Goal: Information Seeking & Learning: Learn about a topic

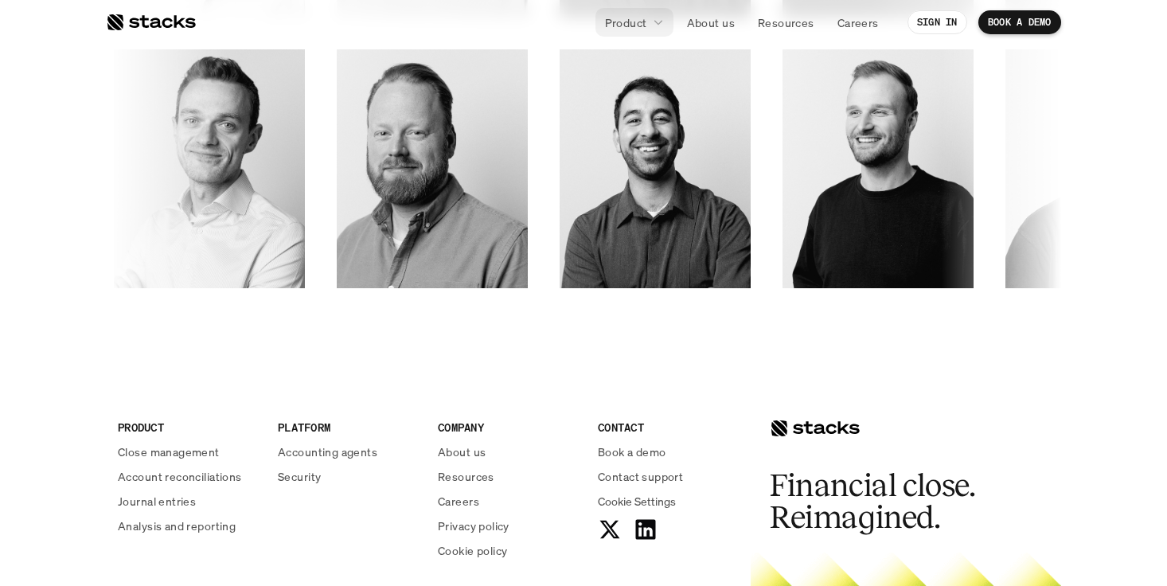
scroll to position [2836, 0]
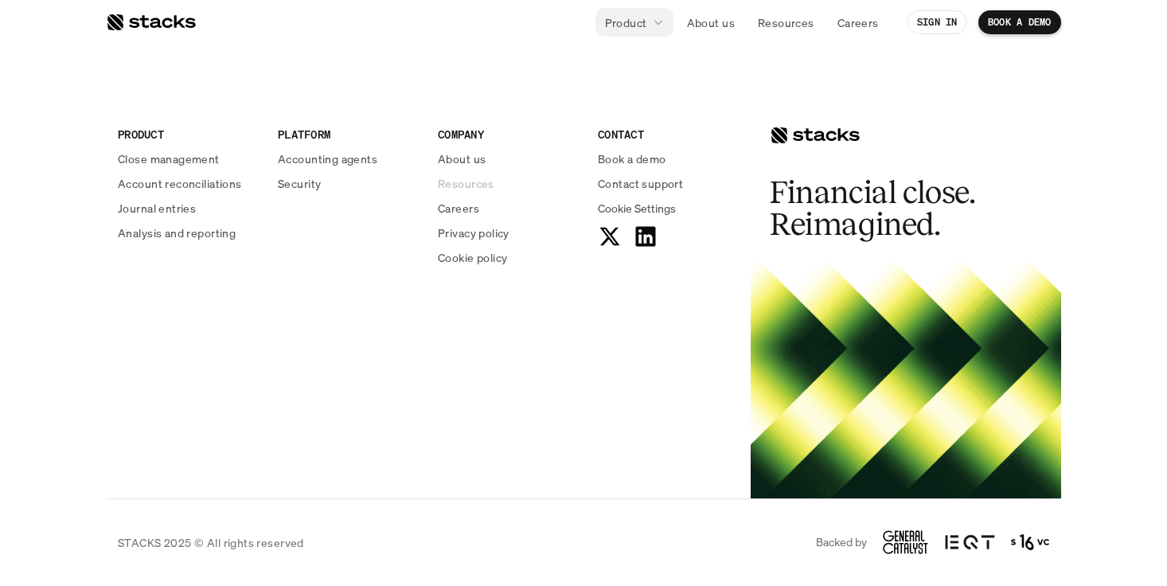
click at [469, 180] on p "Resources" at bounding box center [466, 183] width 57 height 17
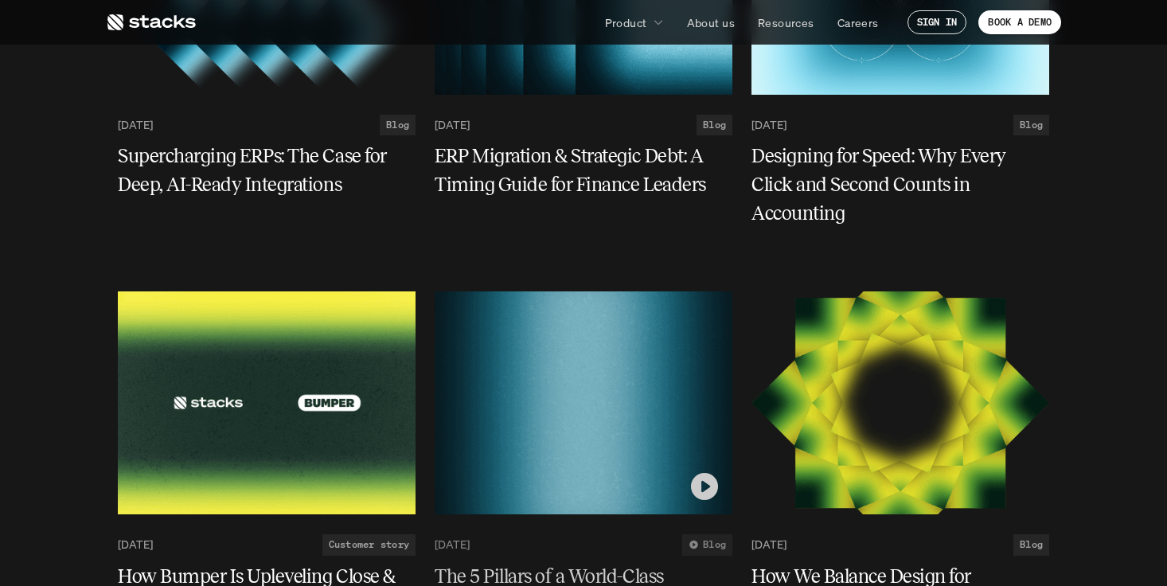
scroll to position [1918, 0]
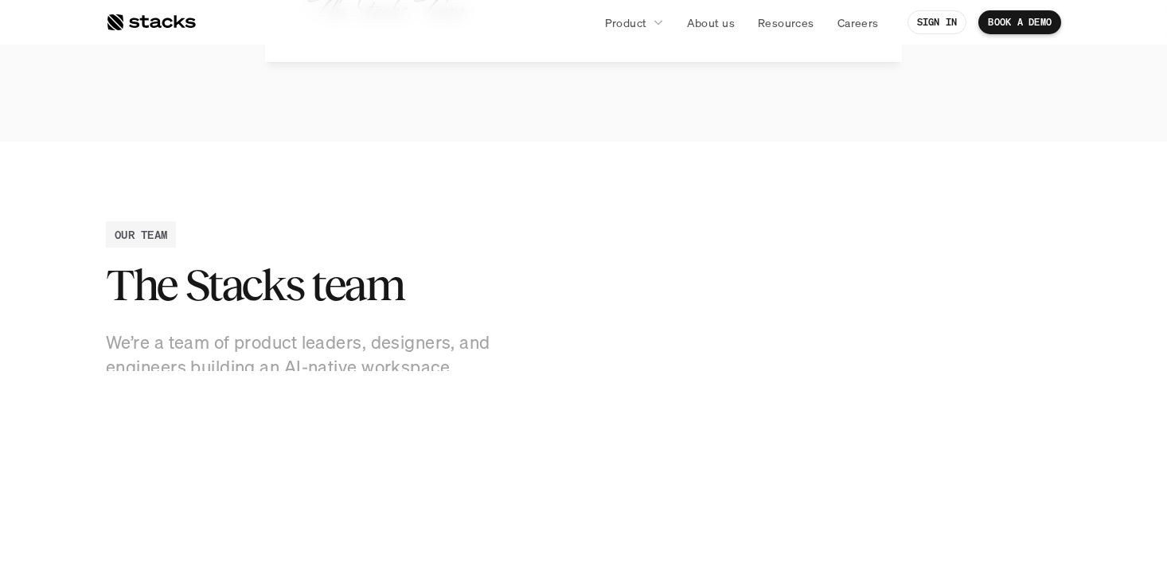
scroll to position [2836, 0]
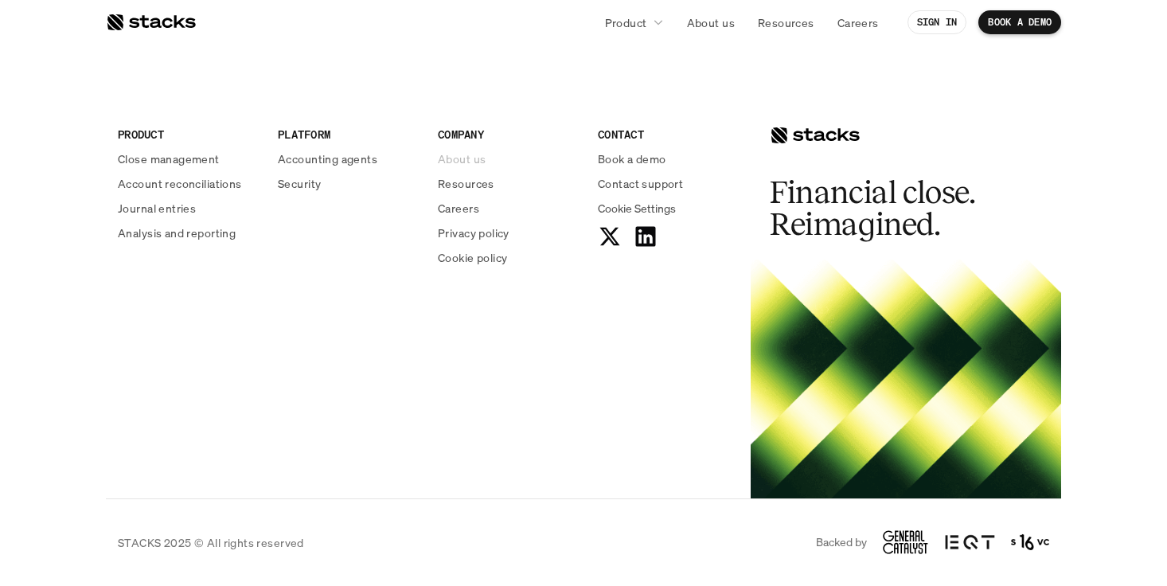
click at [476, 157] on p "About us" at bounding box center [462, 158] width 48 height 17
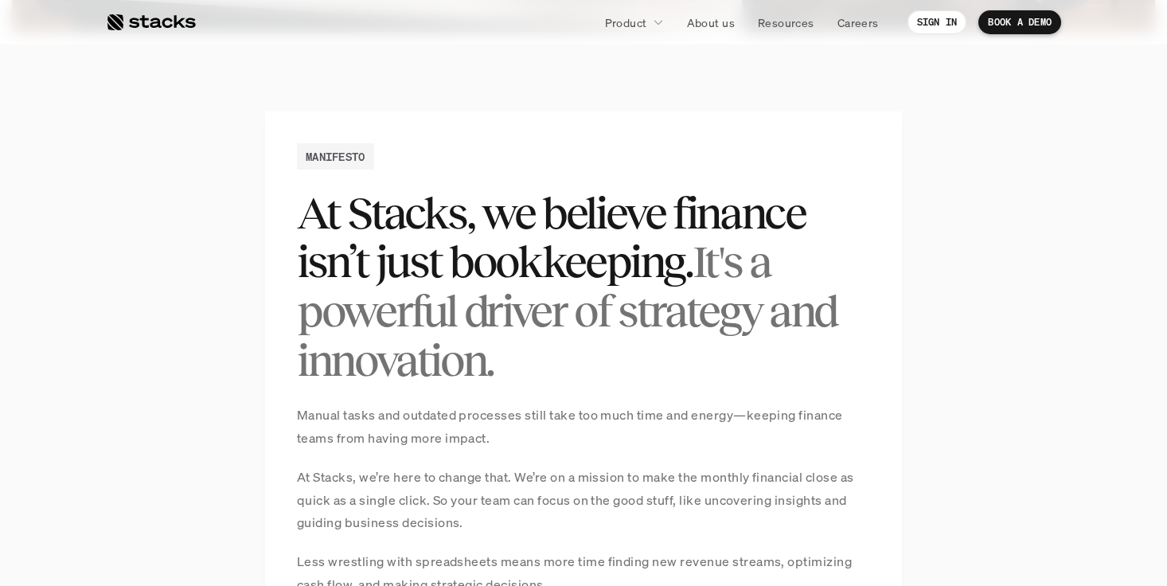
scroll to position [2064, 0]
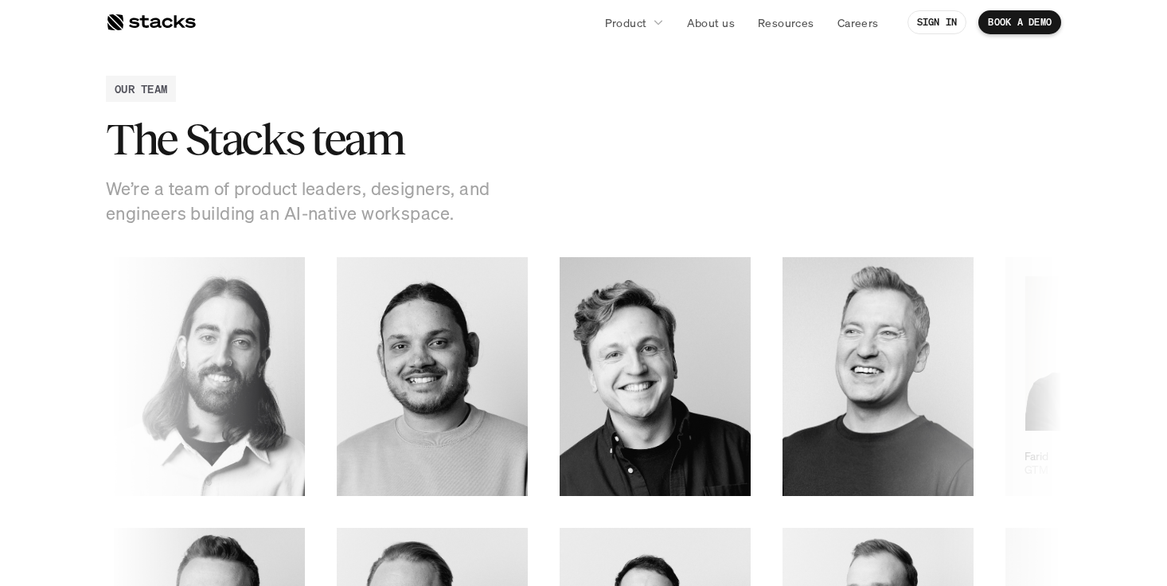
click at [1024, 365] on img at bounding box center [1100, 353] width 152 height 154
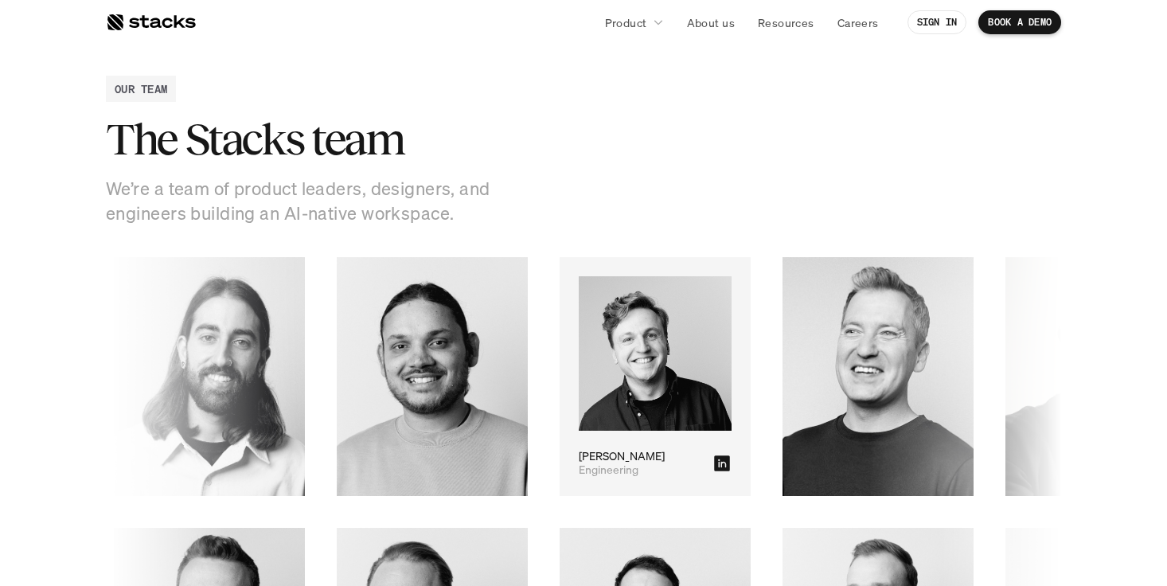
click at [555, 265] on div "Engineering [PERSON_NAME]" at bounding box center [650, 376] width 191 height 239
click at [578, 345] on img at bounding box center [654, 353] width 153 height 155
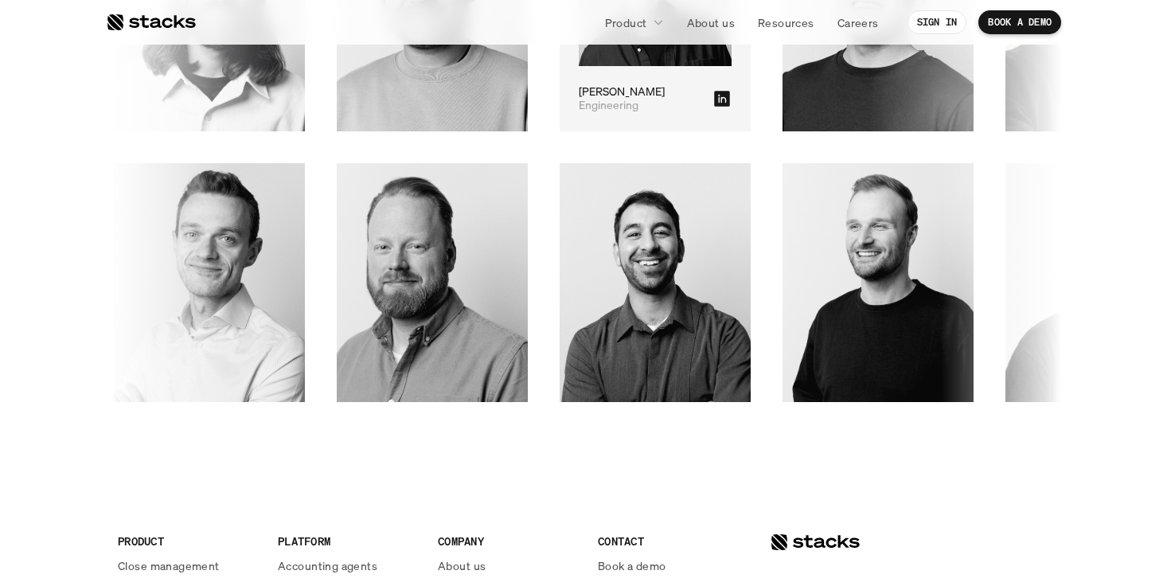
scroll to position [2584, 0]
